Goal: Check status: Check status

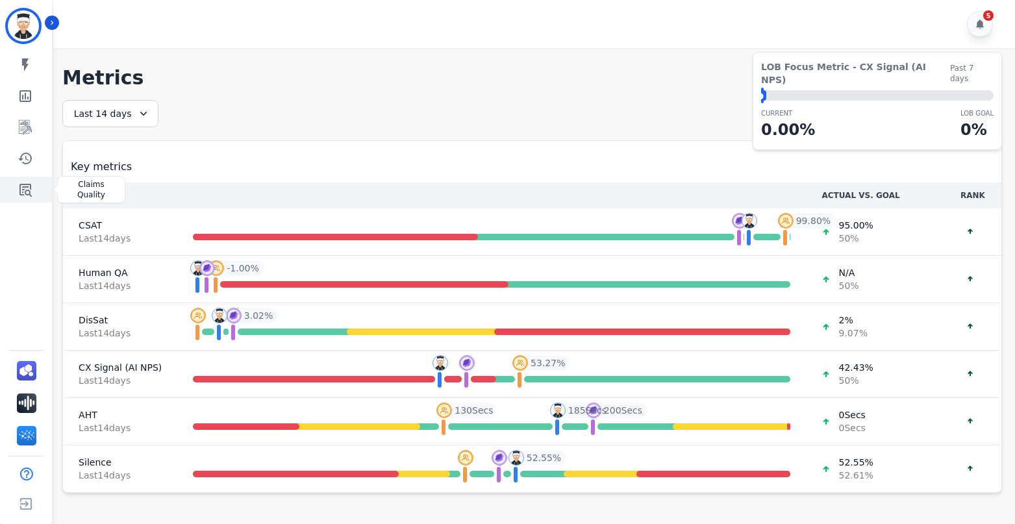
click at [25, 190] on icon "Sidebar" at bounding box center [26, 190] width 16 height 16
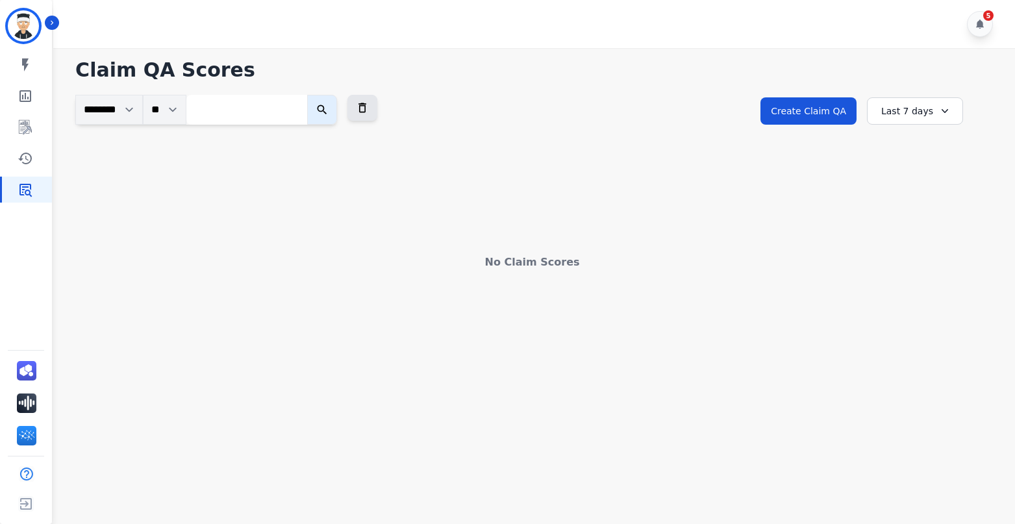
click at [916, 118] on div "Last 7 days" at bounding box center [915, 110] width 96 height 27
click at [937, 251] on li "Last 12 months" at bounding box center [923, 259] width 65 height 26
click at [911, 123] on div "Last 12 months" at bounding box center [913, 110] width 101 height 27
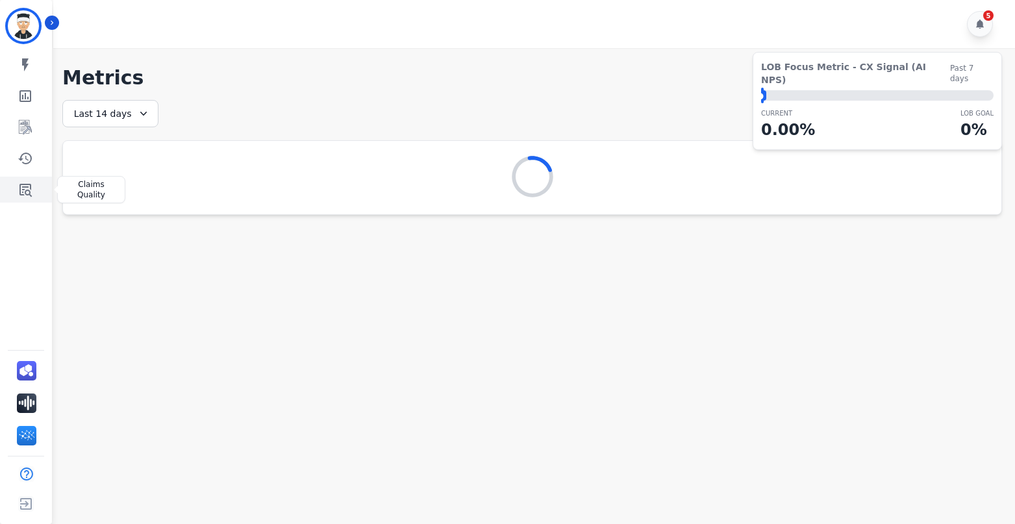
click at [29, 186] on icon "Sidebar" at bounding box center [26, 190] width 16 height 16
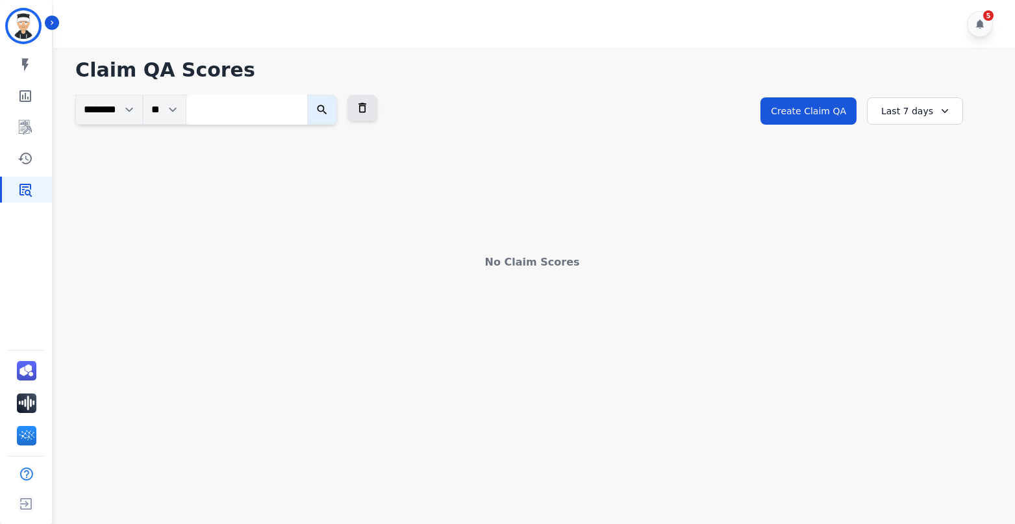
click at [908, 118] on div "Last 7 days" at bounding box center [915, 110] width 96 height 27
click at [934, 238] on li "Last 90 days" at bounding box center [923, 237] width 65 height 13
